Goal: Information Seeking & Learning: Understand process/instructions

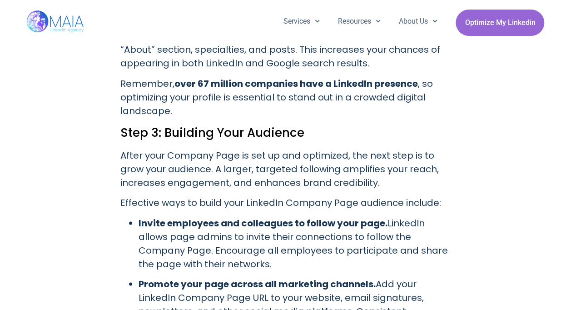
scroll to position [2182, 0]
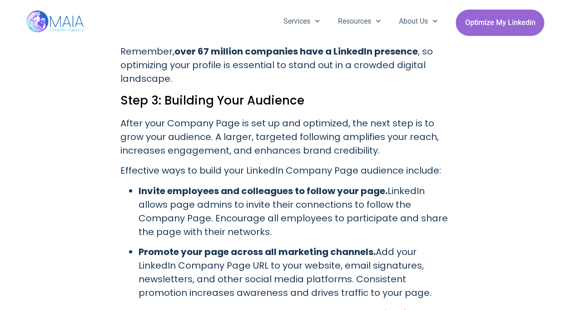
click at [266, 134] on p "After your Company Page is set up and optimized, the next step is to grow your …" at bounding box center [285, 136] width 331 height 41
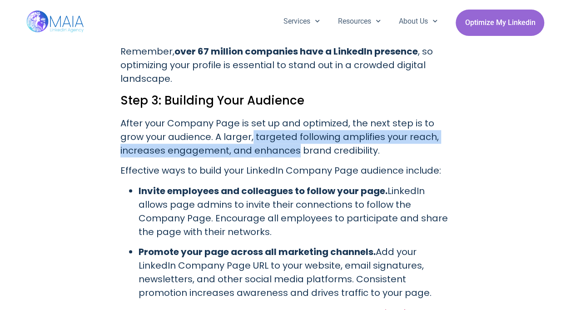
drag, startPoint x: 266, startPoint y: 134, endPoint x: 252, endPoint y: 119, distance: 20.6
click at [252, 119] on p "After your Company Page is set up and optimized, the next step is to grow your …" at bounding box center [285, 136] width 331 height 41
drag, startPoint x: 252, startPoint y: 119, endPoint x: 270, endPoint y: 126, distance: 18.6
click at [270, 126] on p "After your Company Page is set up and optimized, the next step is to grow your …" at bounding box center [285, 136] width 331 height 41
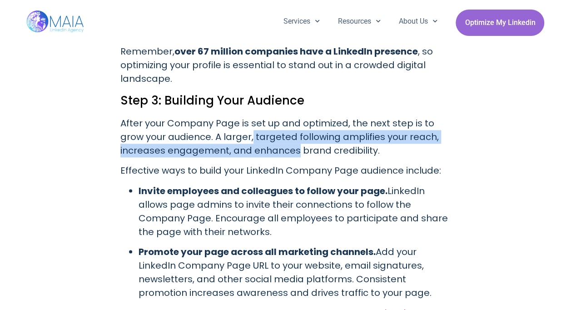
drag, startPoint x: 270, startPoint y: 126, endPoint x: 293, endPoint y: 138, distance: 26.0
click at [293, 138] on p "After your Company Page is set up and optimized, the next step is to grow your …" at bounding box center [285, 136] width 331 height 41
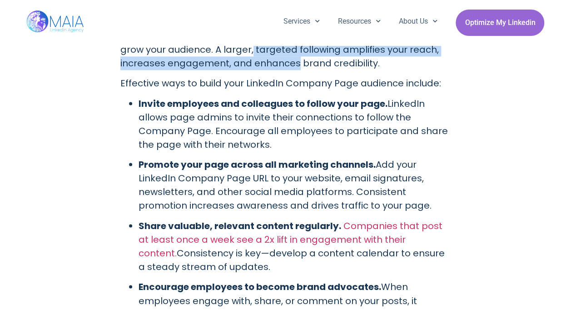
scroll to position [2273, 0]
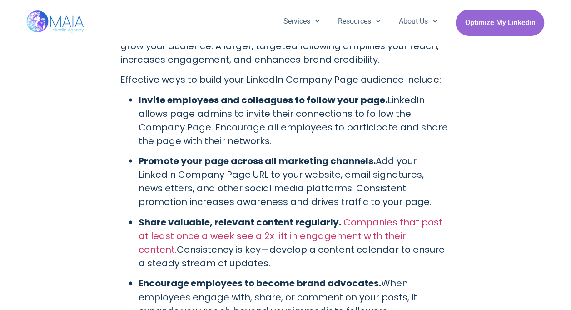
click at [294, 108] on p "Invite employees and colleagues to follow your page. LinkedIn allows page admin…" at bounding box center [295, 120] width 313 height 55
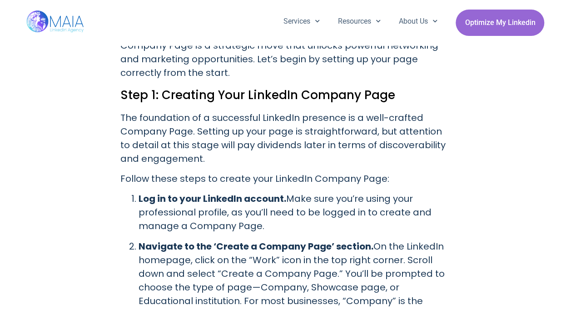
scroll to position [864, 0]
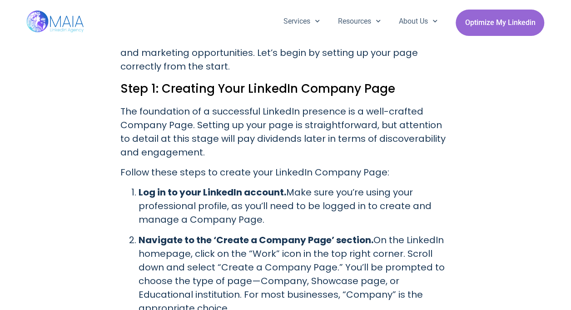
click at [129, 165] on p "Follow these steps to create your LinkedIn Company Page:" at bounding box center [285, 172] width 331 height 14
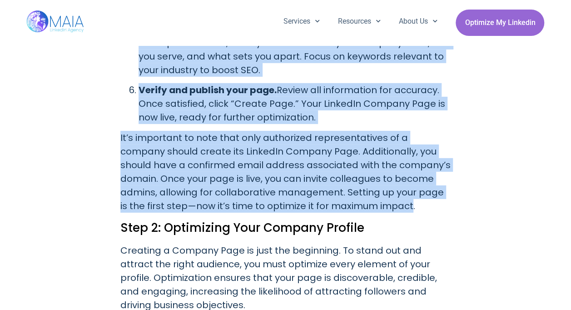
scroll to position [1308, 0]
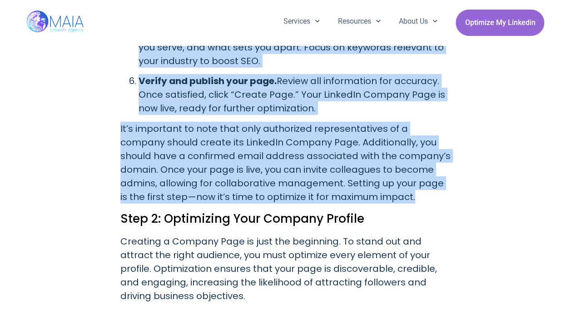
drag, startPoint x: 129, startPoint y: 155, endPoint x: 364, endPoint y: 178, distance: 235.6
copy div "Loremi dolor sitam co adipis elit SeddoeIu Tempori Utla: Etd ma al enim AdminiM…"
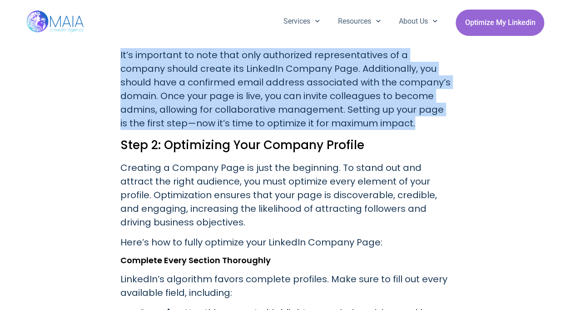
scroll to position [1399, 0]
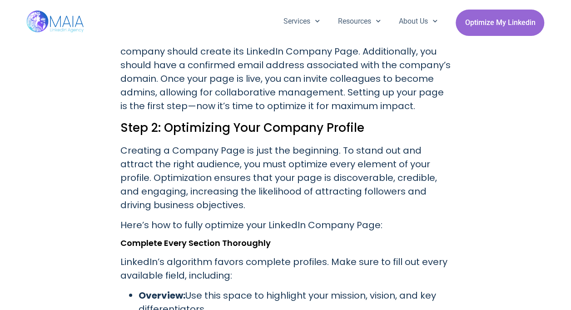
click at [279, 153] on p "Creating a Company Page is just the beginning. To stand out and attract the rig…" at bounding box center [285, 178] width 331 height 68
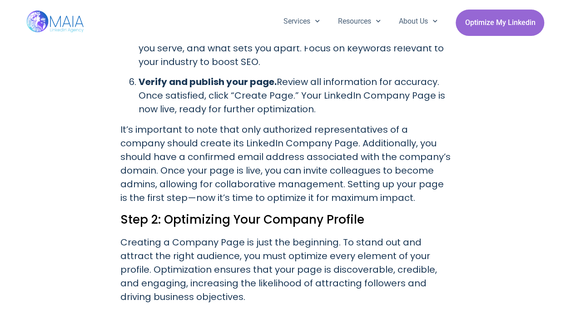
scroll to position [1308, 0]
